Goal: Task Accomplishment & Management: Manage account settings

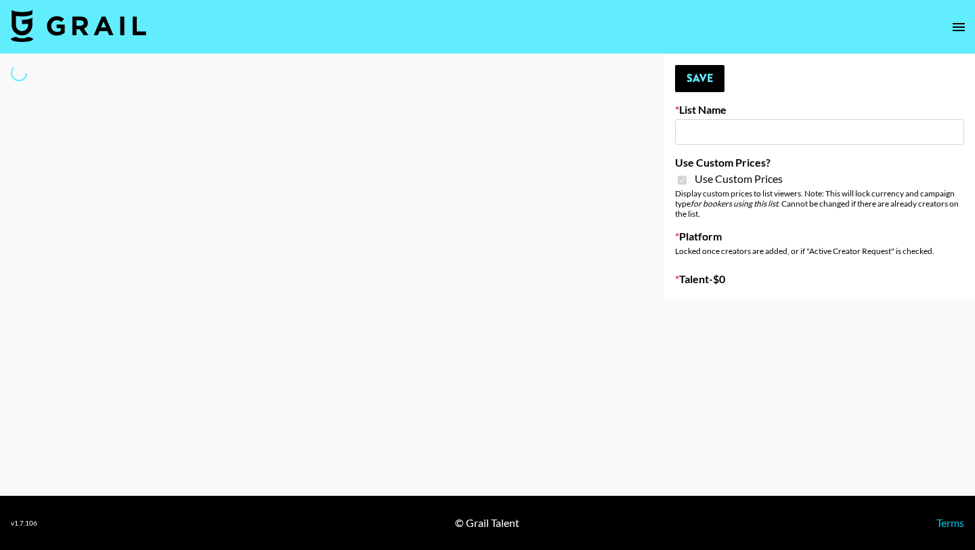
type input "[PERSON_NAME] AI"
checkbox input "true"
select select "Brand"
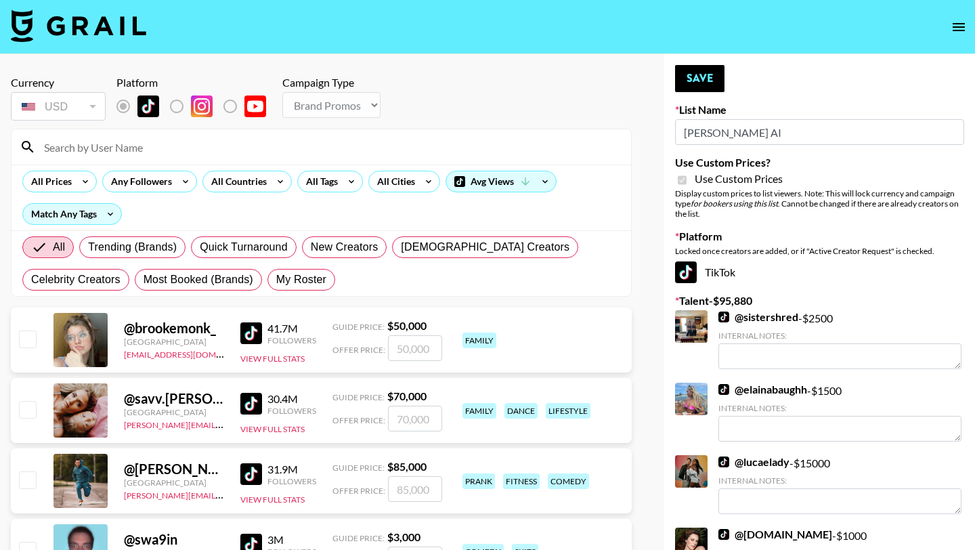
click at [135, 150] on input at bounding box center [329, 147] width 587 height 22
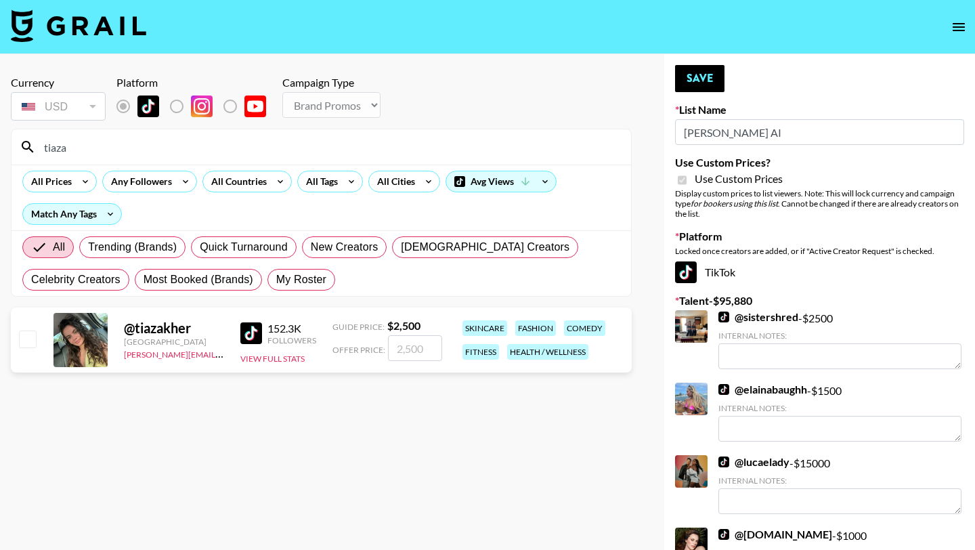
type input "tiaza"
click at [28, 338] on input "checkbox" at bounding box center [27, 339] width 16 height 16
checkbox input "true"
drag, startPoint x: 435, startPoint y: 345, endPoint x: 389, endPoint y: 339, distance: 46.6
click at [389, 339] on input "2500" at bounding box center [415, 348] width 54 height 26
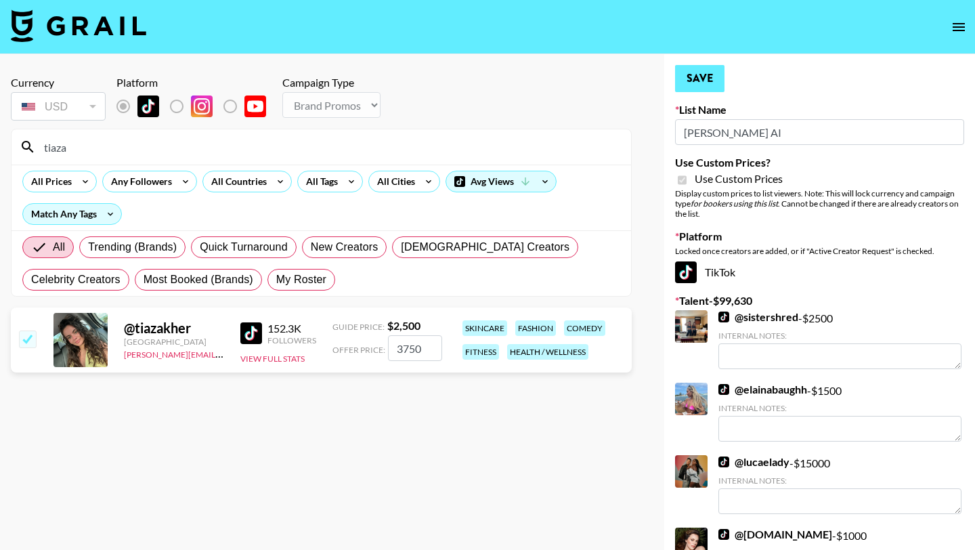
type input "3750"
click at [706, 71] on button "Save" at bounding box center [699, 78] width 49 height 27
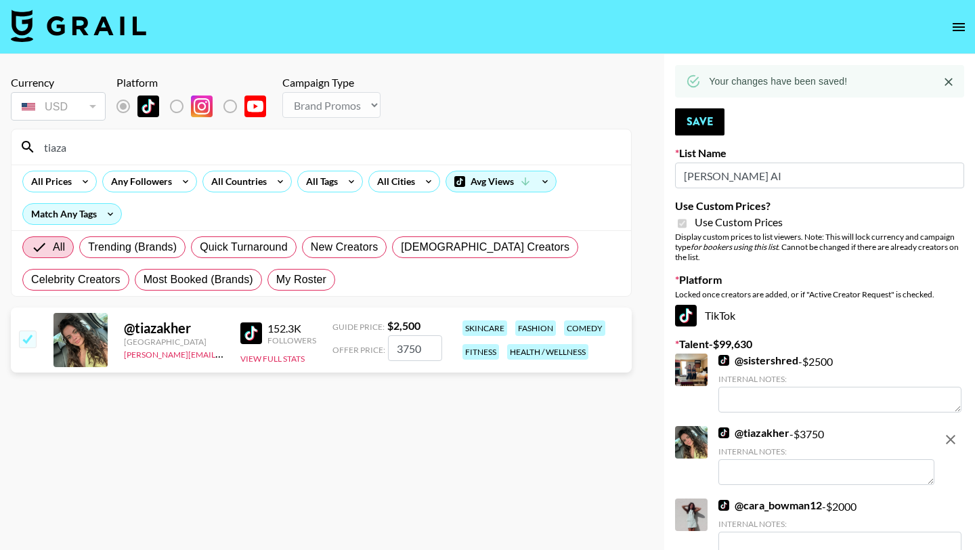
drag, startPoint x: 96, startPoint y: 150, endPoint x: 24, endPoint y: 147, distance: 71.9
click at [24, 147] on div "tiaza" at bounding box center [322, 146] width 620 height 35
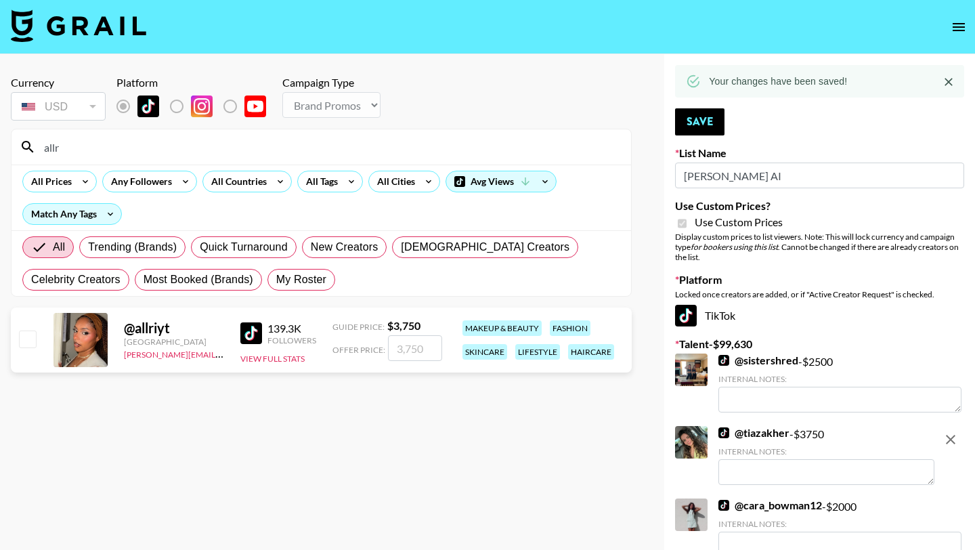
type input "allr"
click at [24, 334] on input "checkbox" at bounding box center [27, 339] width 16 height 16
checkbox input "true"
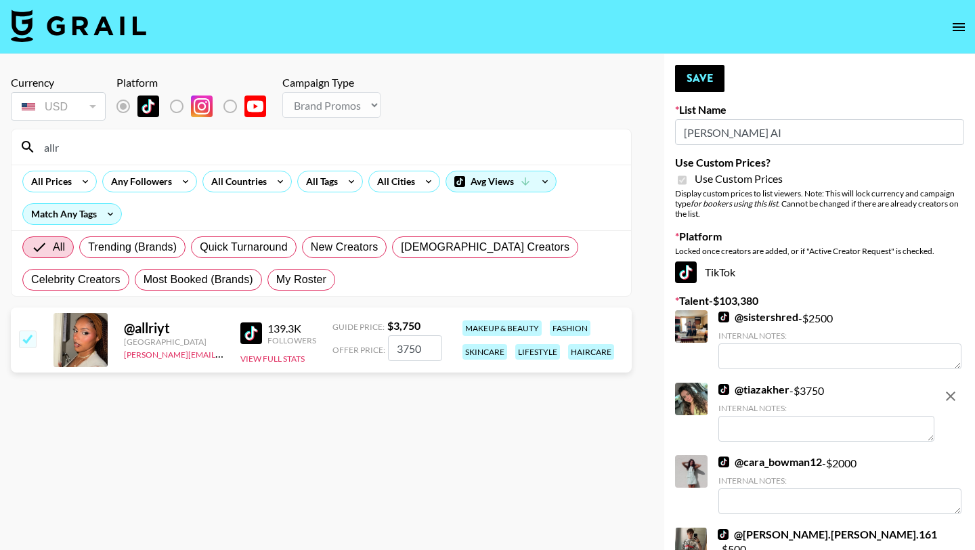
drag, startPoint x: 423, startPoint y: 353, endPoint x: 389, endPoint y: 344, distance: 35.0
click at [389, 344] on input "3750" at bounding box center [415, 348] width 54 height 26
type input "5375"
click at [702, 77] on button "Save" at bounding box center [699, 78] width 49 height 27
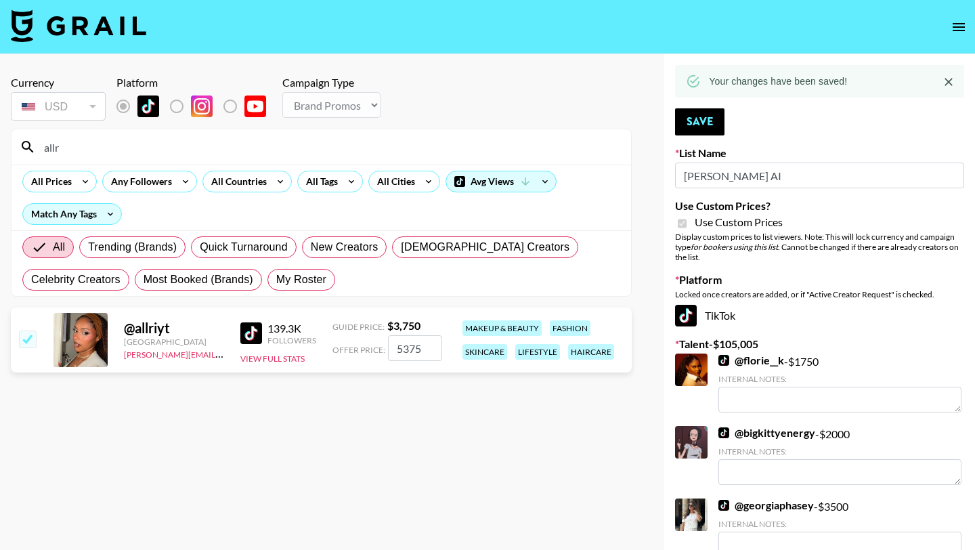
drag, startPoint x: 91, startPoint y: 144, endPoint x: 15, endPoint y: 144, distance: 75.9
click at [15, 144] on div "allr" at bounding box center [322, 146] width 620 height 35
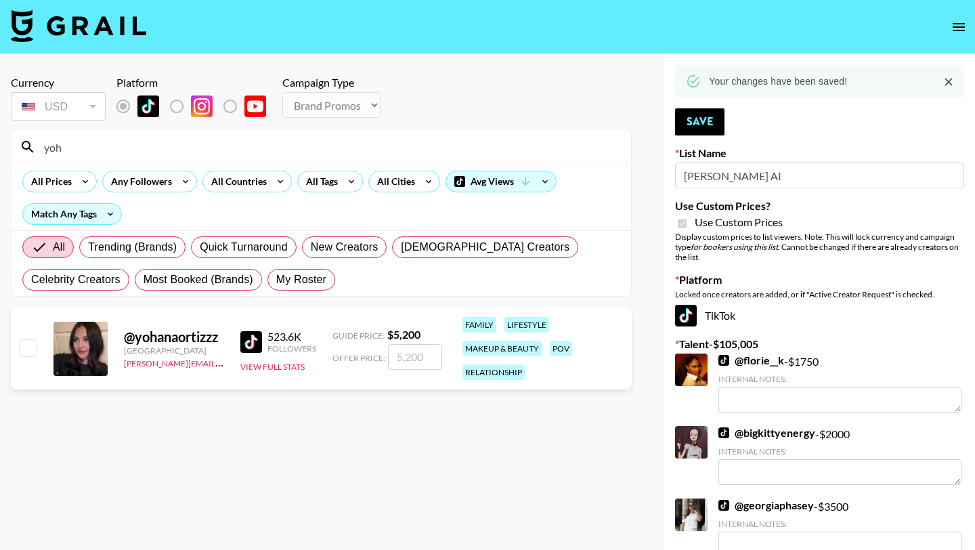
type input "yoh"
click at [25, 341] on input "checkbox" at bounding box center [27, 347] width 16 height 16
checkbox input "true"
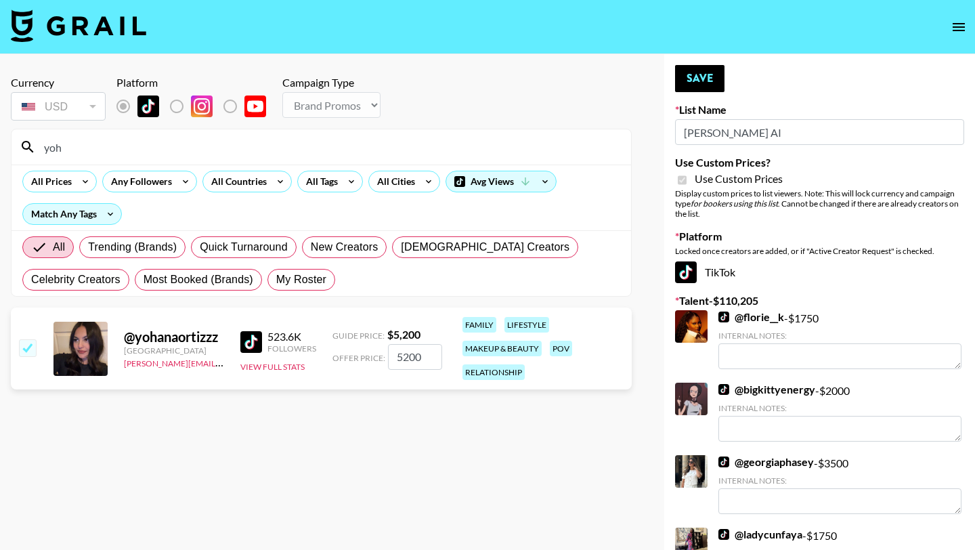
drag, startPoint x: 434, startPoint y: 356, endPoint x: 387, endPoint y: 356, distance: 46.7
click at [388, 356] on input "5200" at bounding box center [415, 357] width 54 height 26
type input "7260"
click at [703, 68] on button "Save" at bounding box center [699, 78] width 49 height 27
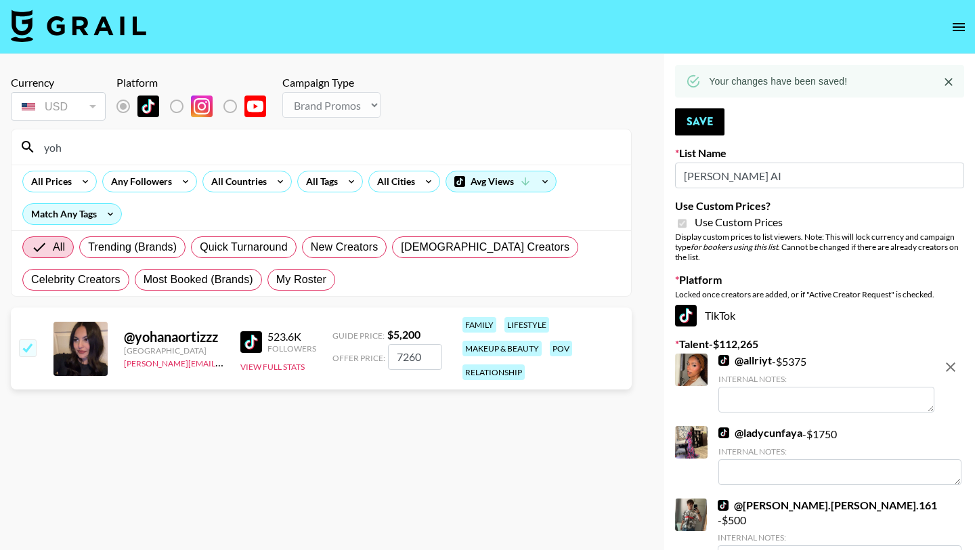
drag, startPoint x: 72, startPoint y: 145, endPoint x: 14, endPoint y: 144, distance: 58.3
click at [14, 144] on div "yoh" at bounding box center [322, 146] width 620 height 35
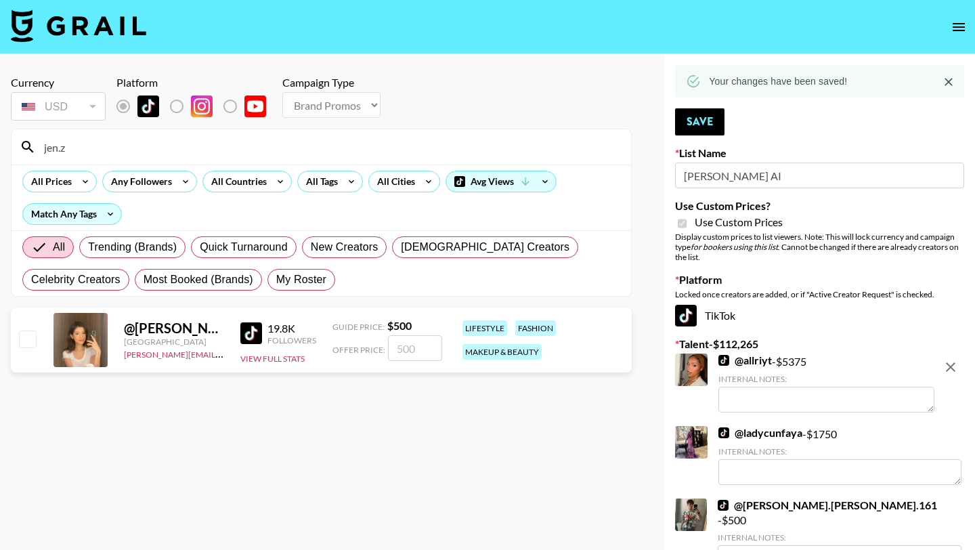
type input "jen.z"
click at [33, 336] on input "checkbox" at bounding box center [27, 339] width 16 height 16
checkbox input "true"
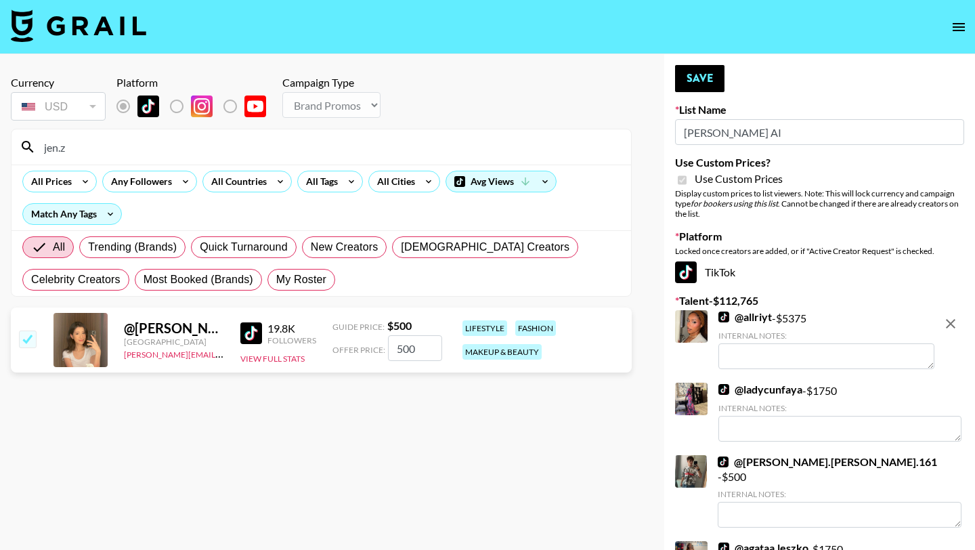
drag, startPoint x: 423, startPoint y: 345, endPoint x: 356, endPoint y: 337, distance: 67.6
click at [356, 337] on div "Offer Price: 500" at bounding box center [388, 348] width 110 height 26
type input "11"
checkbox input "true"
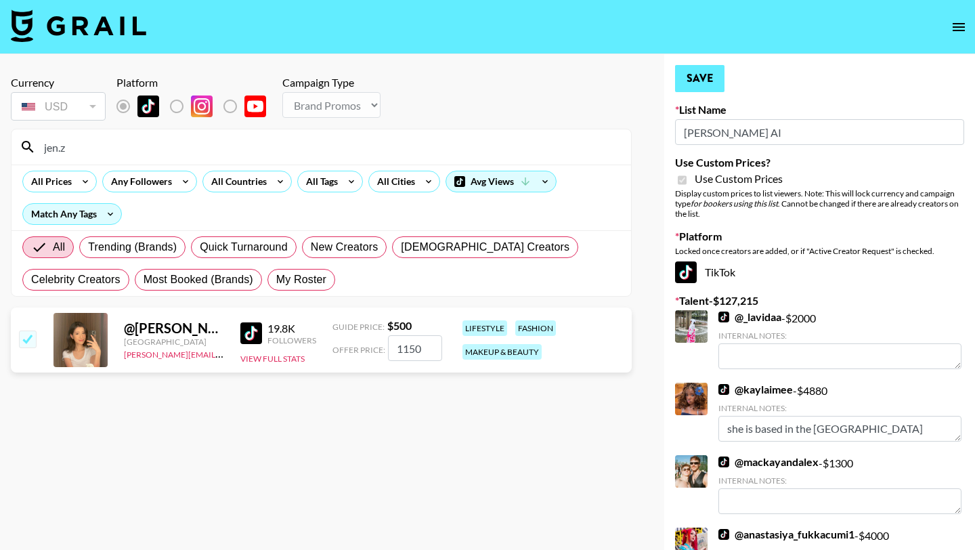
type input "1150"
click at [711, 85] on button "Save" at bounding box center [699, 78] width 49 height 27
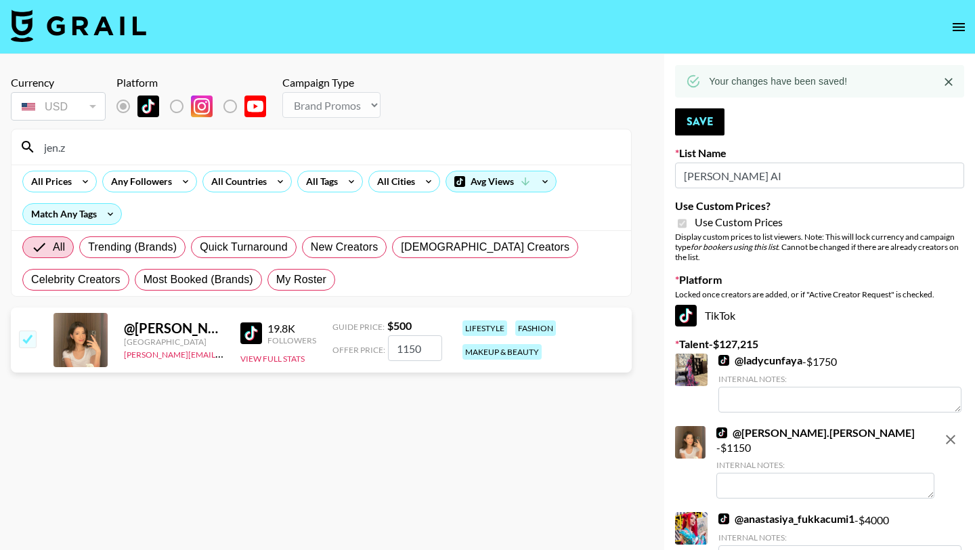
drag, startPoint x: 80, startPoint y: 142, endPoint x: 32, endPoint y: 142, distance: 48.1
click at [32, 142] on div "jen.z" at bounding box center [322, 146] width 620 height 35
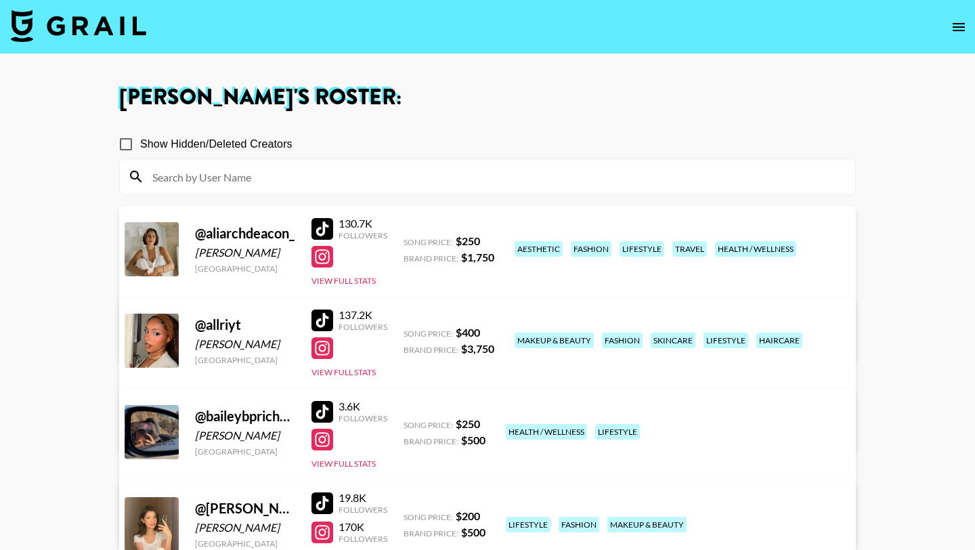
scroll to position [148, 0]
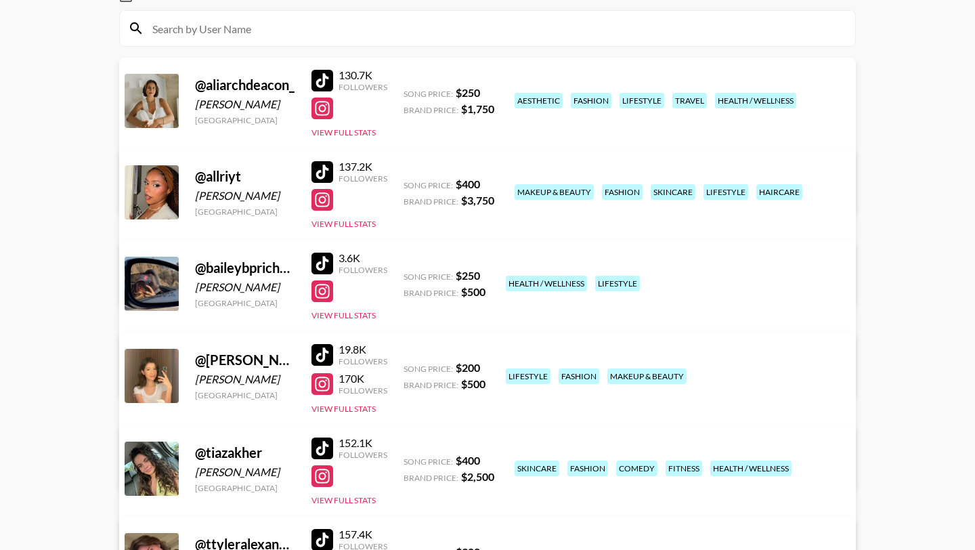
click at [327, 168] on div at bounding box center [323, 172] width 22 height 22
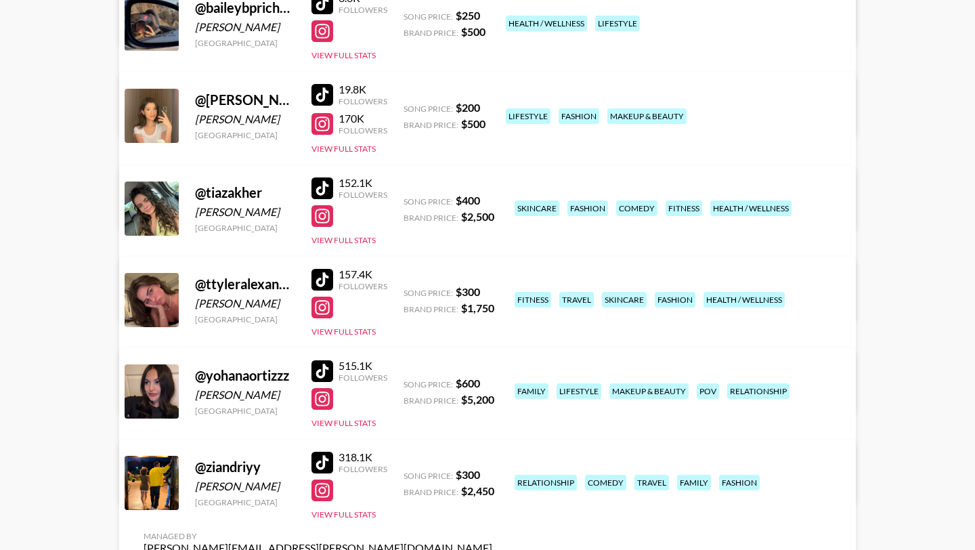
scroll to position [436, 0]
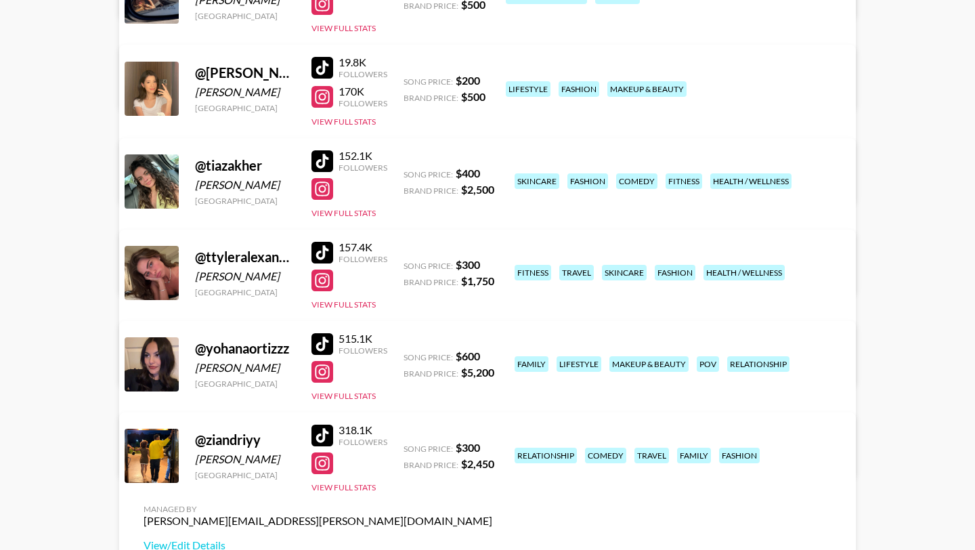
click at [324, 431] on div at bounding box center [323, 436] width 22 height 22
click at [324, 461] on div at bounding box center [323, 463] width 22 height 22
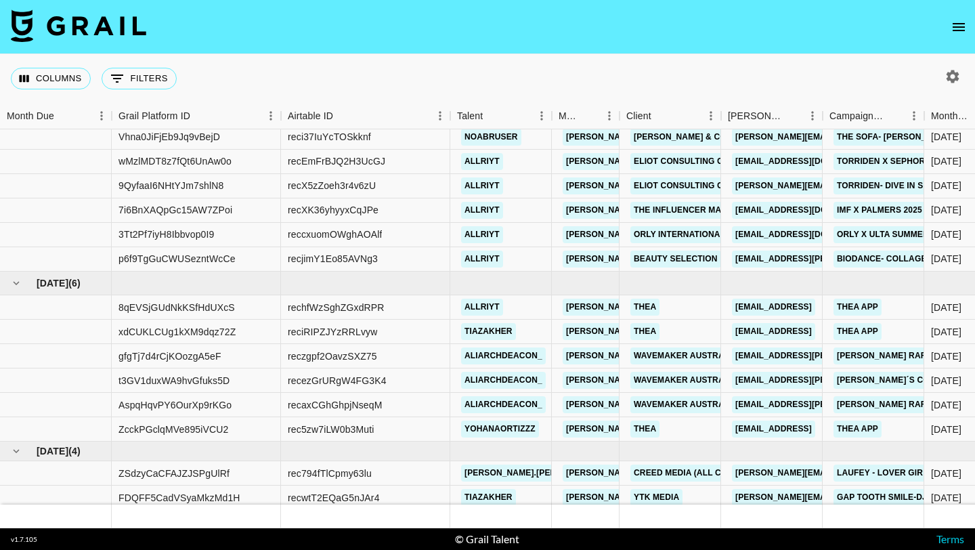
scroll to position [30, 0]
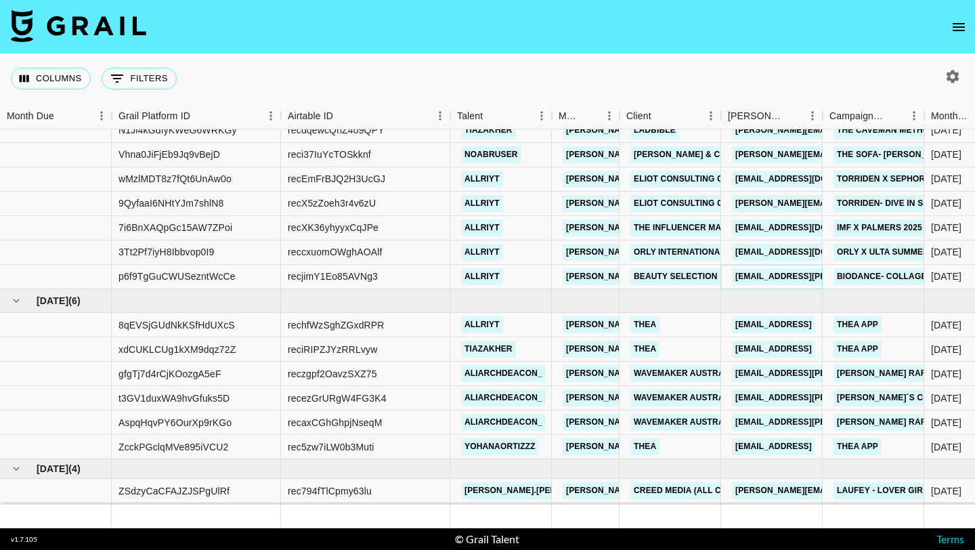
click at [769, 276] on link "yoonsoo.choi@beautyselection.co.kr" at bounding box center [842, 276] width 221 height 17
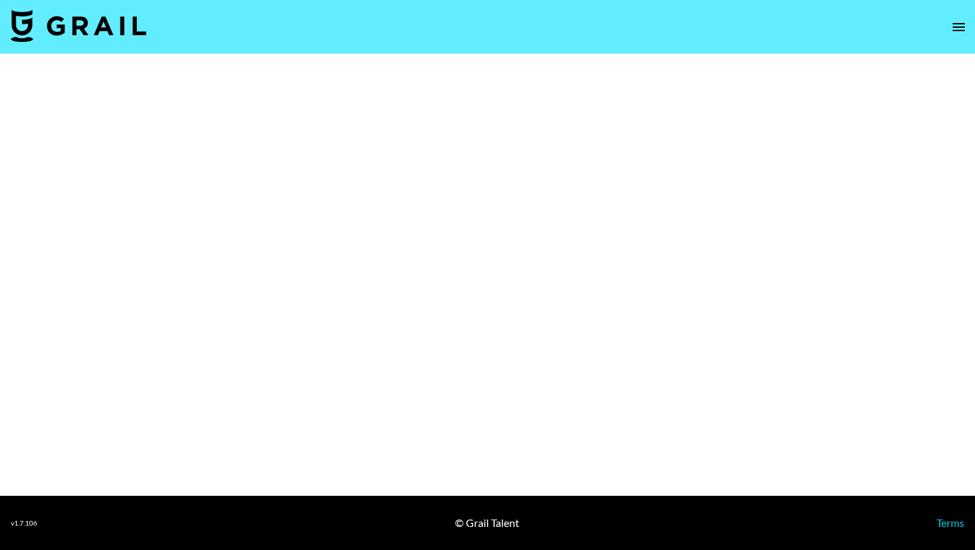
select select "Brand"
